Goal: Information Seeking & Learning: Check status

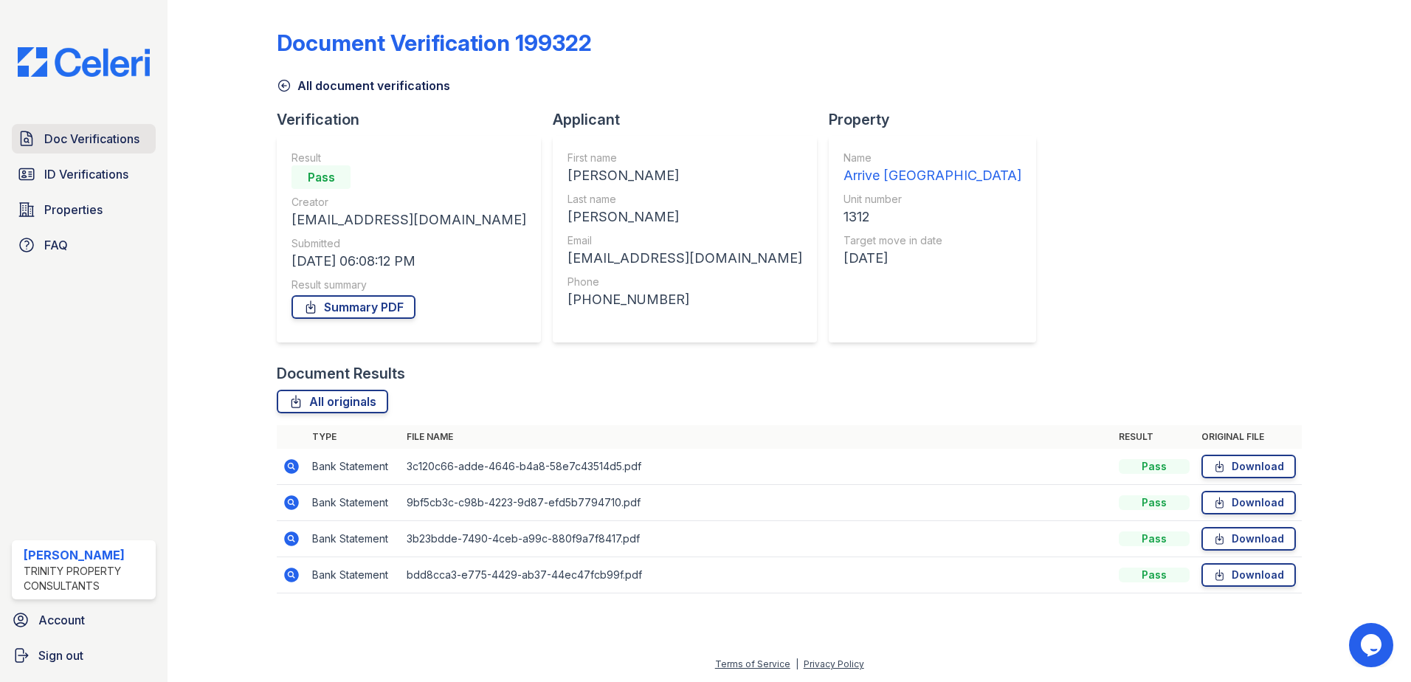
click at [77, 140] on span "Doc Verifications" at bounding box center [91, 139] width 95 height 18
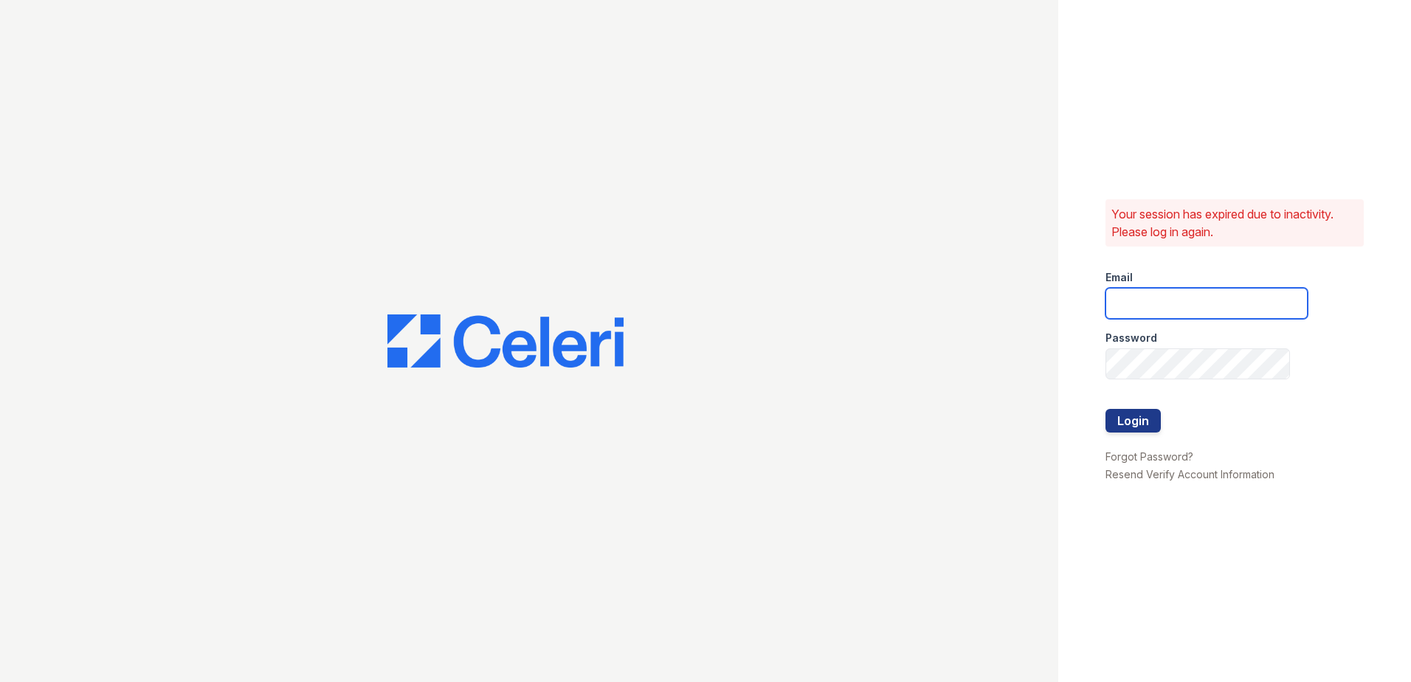
type input "fbarco@trinity-pm.com"
click at [1133, 420] on button "Login" at bounding box center [1132, 421] width 55 height 24
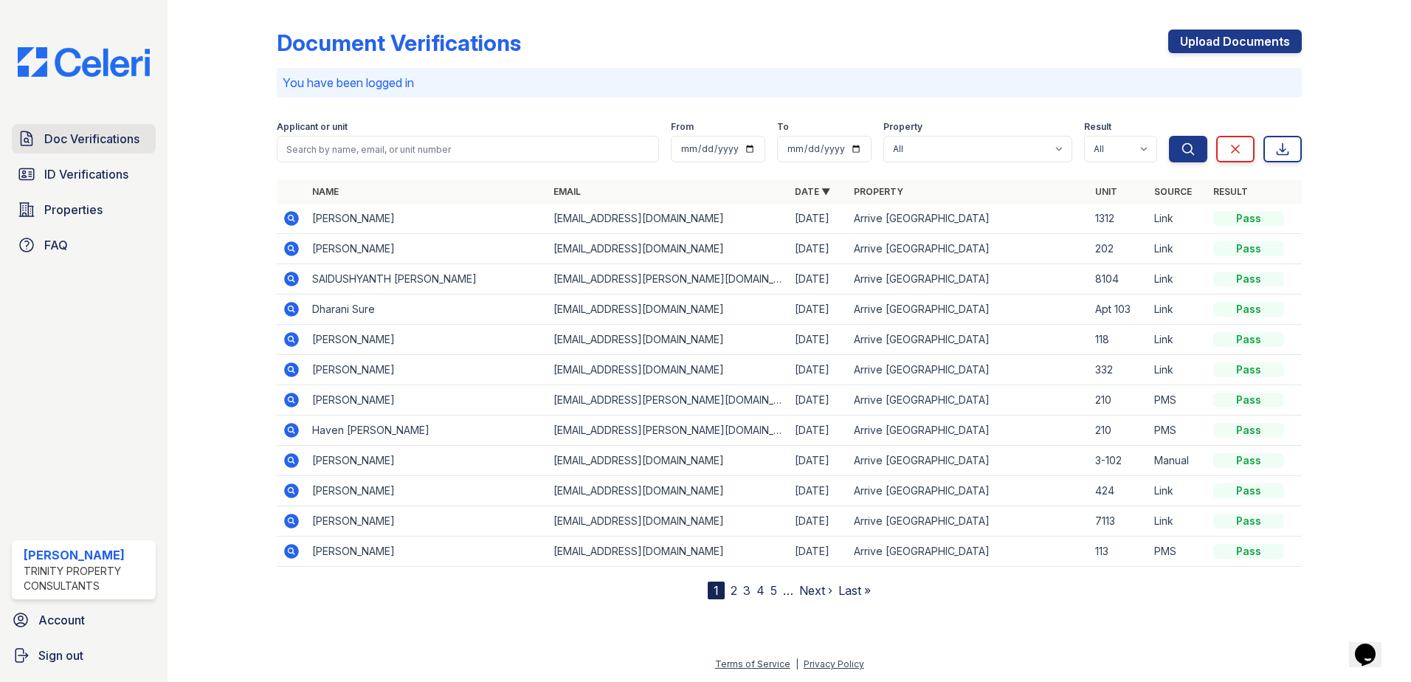
click at [87, 139] on span "Doc Verifications" at bounding box center [91, 139] width 95 height 18
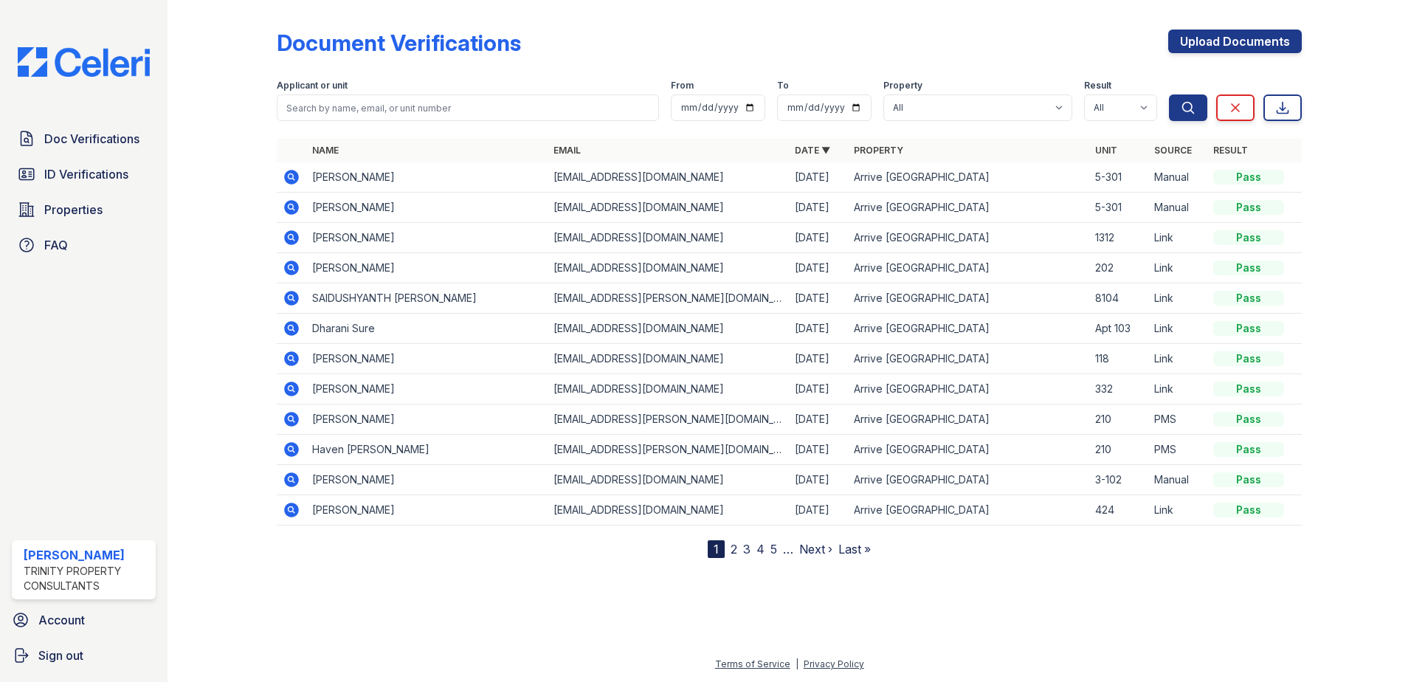
drag, startPoint x: 308, startPoint y: 175, endPoint x: 407, endPoint y: 175, distance: 98.9
click at [407, 175] on td "[PERSON_NAME]" at bounding box center [426, 177] width 241 height 30
drag, startPoint x: 407, startPoint y: 175, endPoint x: 354, endPoint y: 173, distance: 52.4
copy td "[PERSON_NAME]"
click at [291, 174] on icon at bounding box center [292, 177] width 18 height 18
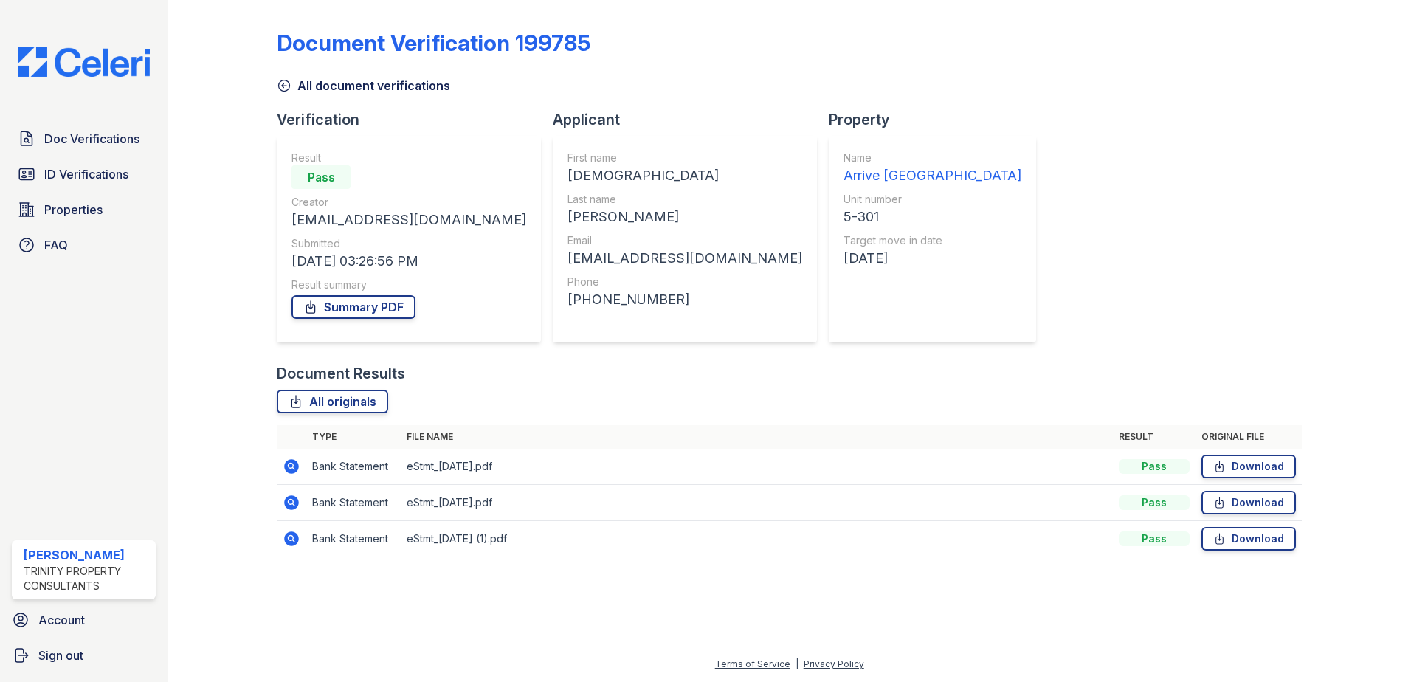
click at [400, 303] on link "Summary PDF" at bounding box center [353, 307] width 124 height 24
click at [1256, 471] on link "Download" at bounding box center [1248, 466] width 94 height 24
click at [1268, 508] on link "Download" at bounding box center [1248, 503] width 94 height 24
click at [1260, 536] on link "Download" at bounding box center [1248, 539] width 94 height 24
click at [61, 179] on span "ID Verifications" at bounding box center [86, 174] width 84 height 18
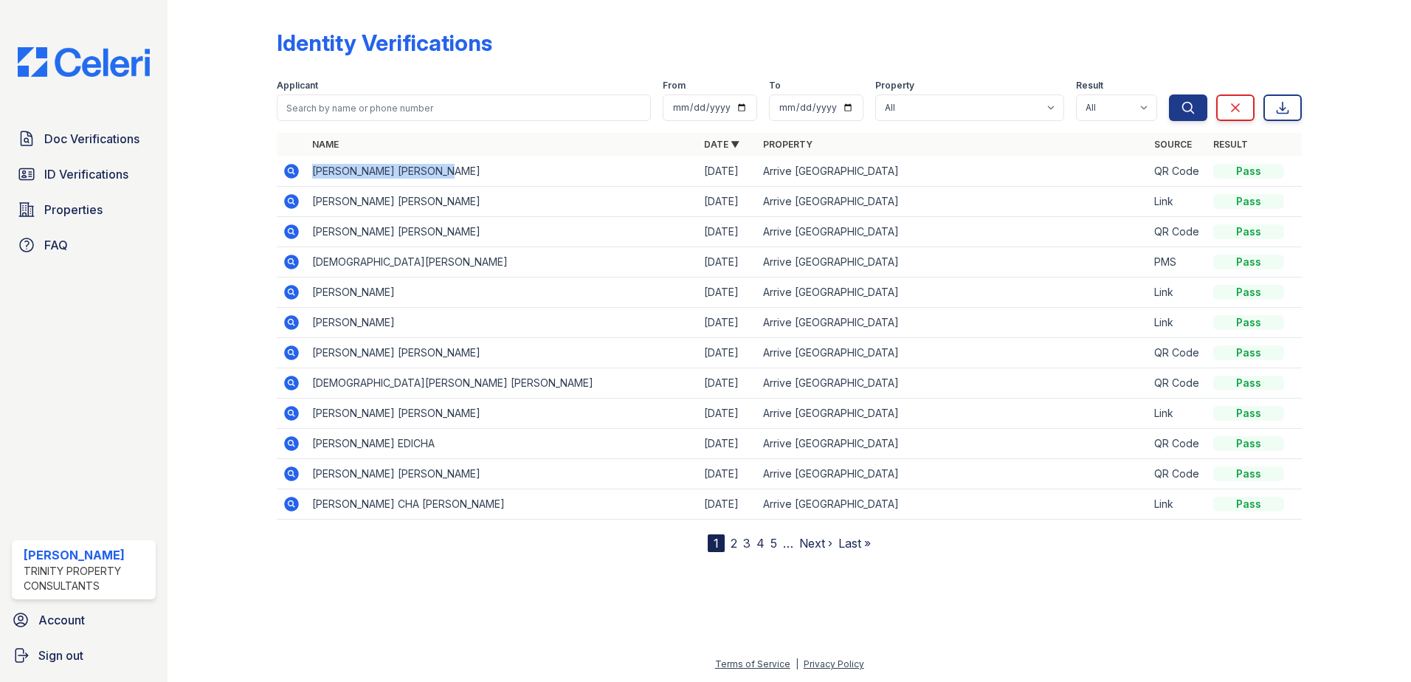
drag, startPoint x: 310, startPoint y: 170, endPoint x: 469, endPoint y: 182, distance: 159.8
click at [469, 182] on td "SAPNA VINAYKUMAR PANDEY" at bounding box center [502, 171] width 392 height 30
drag, startPoint x: 469, startPoint y: 182, endPoint x: 441, endPoint y: 170, distance: 30.4
copy td "SAPNA VINAYKUMAR PANDEY"
click at [295, 173] on icon at bounding box center [291, 171] width 15 height 15
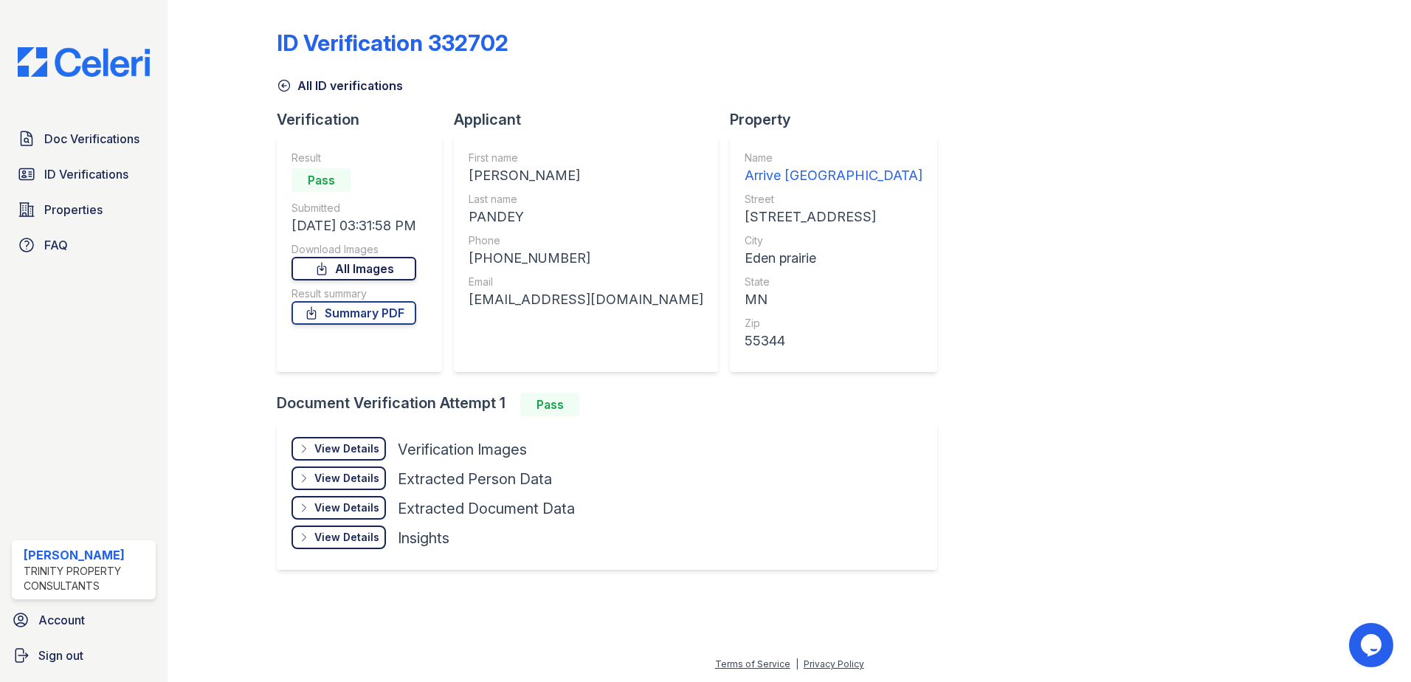
click at [371, 279] on link "All Images" at bounding box center [353, 269] width 125 height 24
click at [1313, 528] on div at bounding box center [1345, 298] width 86 height 584
click at [63, 179] on span "ID Verifications" at bounding box center [86, 174] width 84 height 18
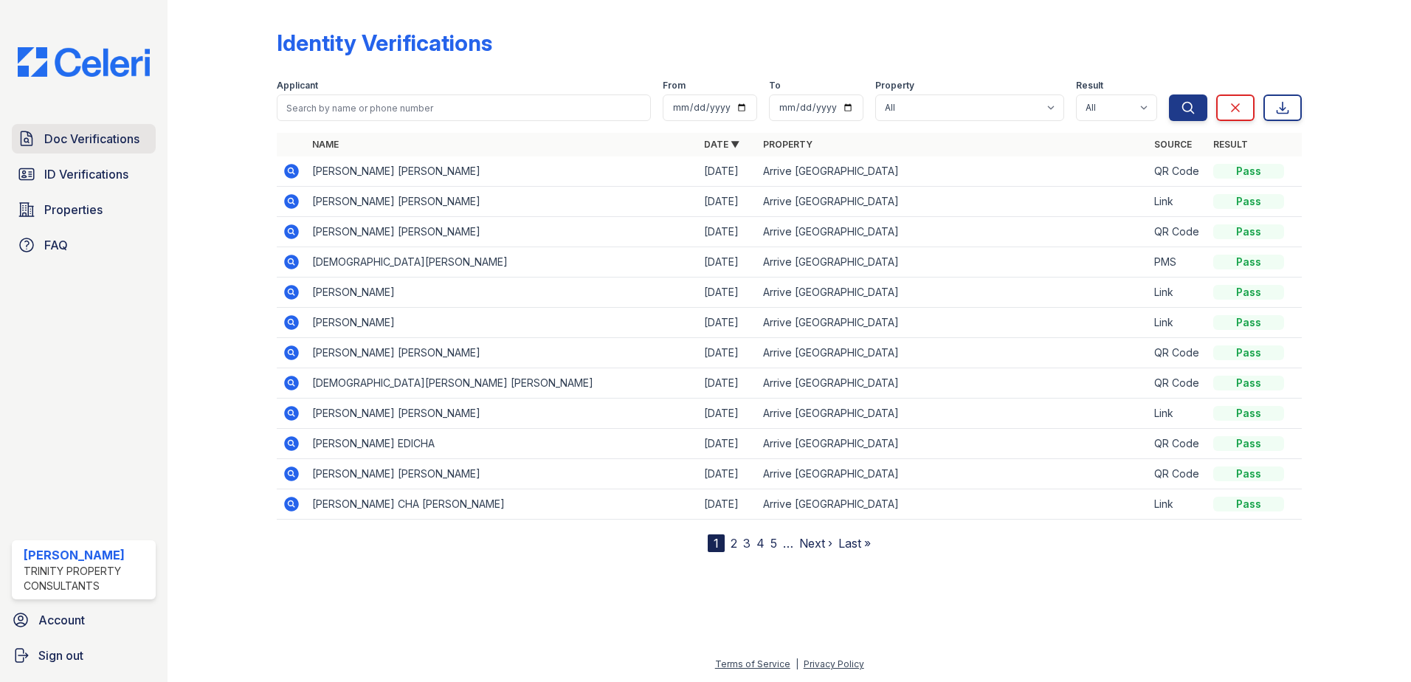
click at [104, 148] on span "Doc Verifications" at bounding box center [91, 139] width 95 height 18
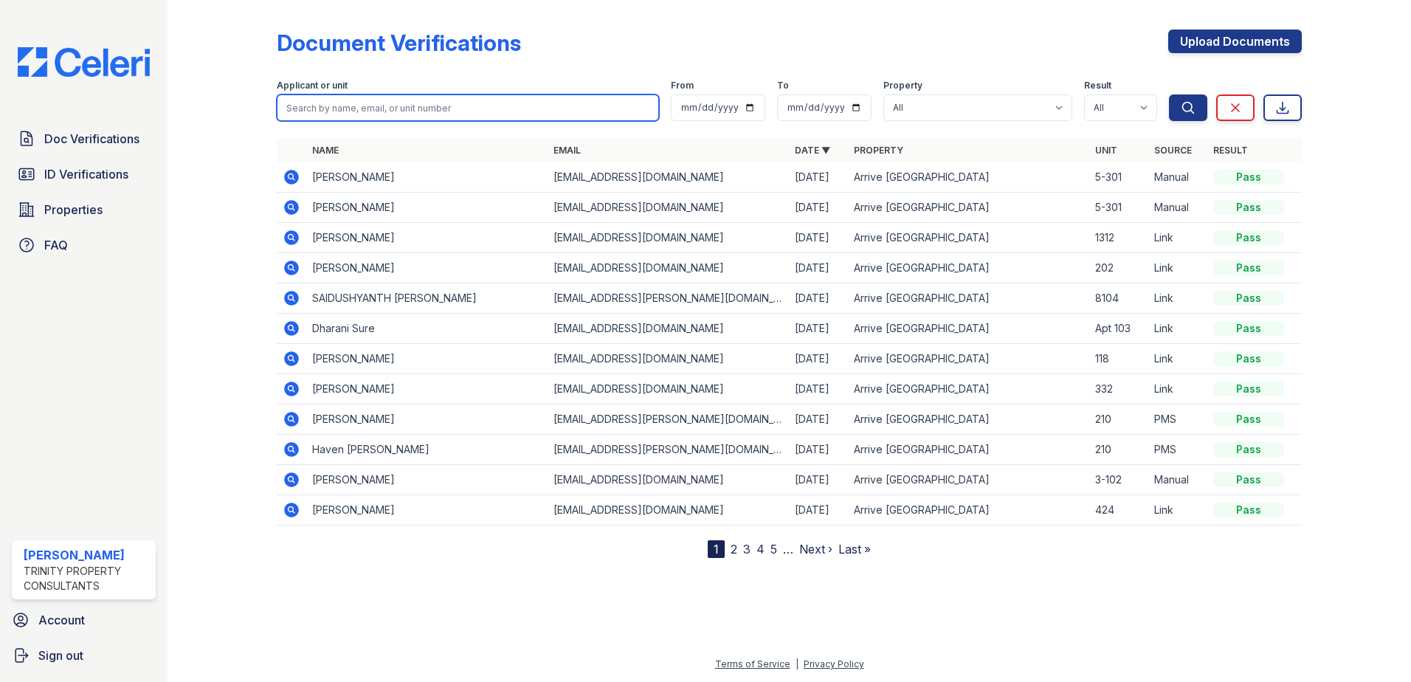
click at [337, 114] on input "search" at bounding box center [468, 107] width 382 height 27
type input "pravalli"
click at [1169, 94] on button "Search" at bounding box center [1188, 107] width 38 height 27
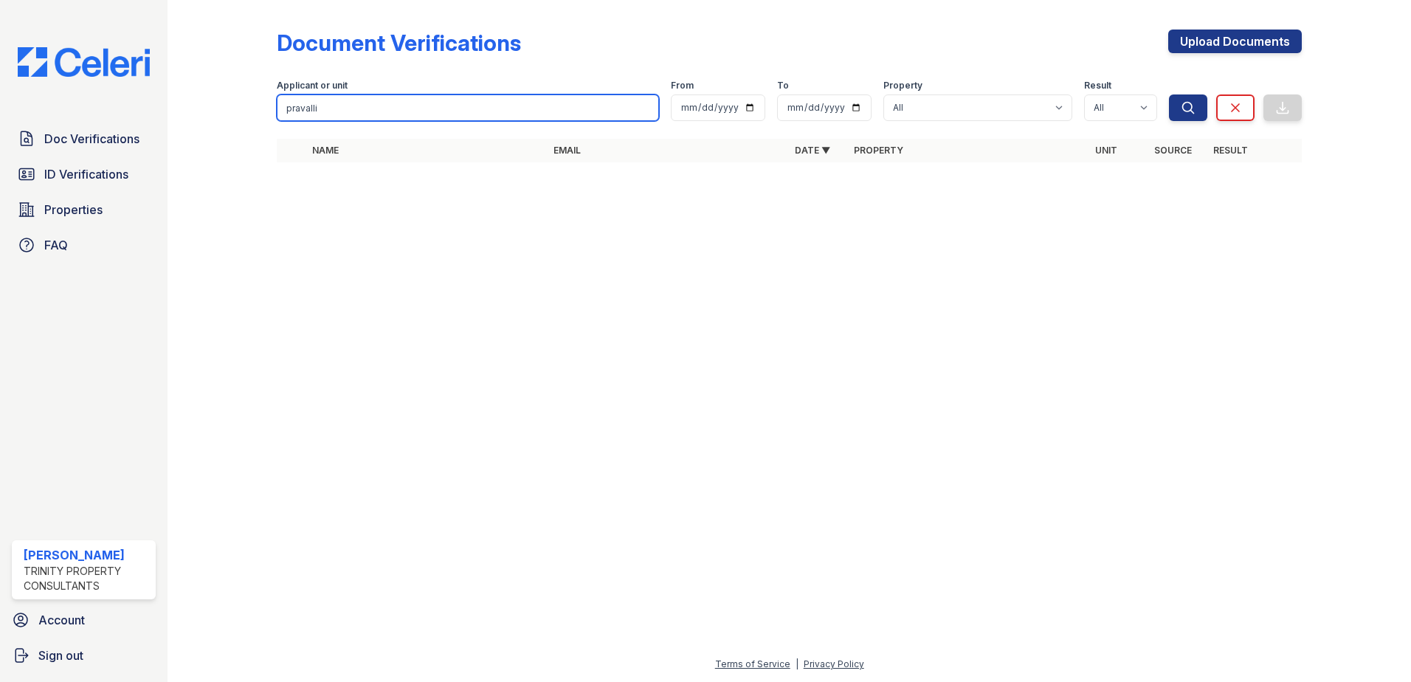
click at [370, 110] on input "pravalli" at bounding box center [468, 107] width 382 height 27
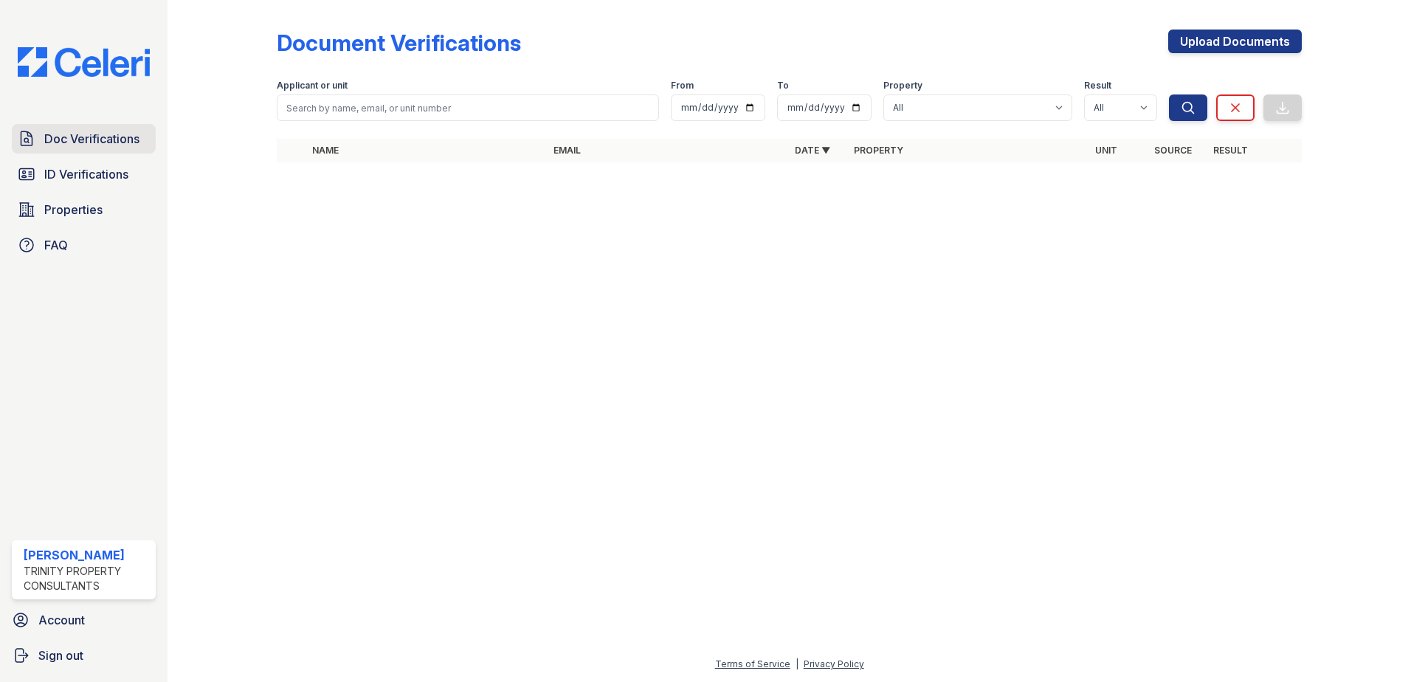
click at [84, 149] on link "Doc Verifications" at bounding box center [84, 139] width 144 height 30
